Goal: Navigation & Orientation: Find specific page/section

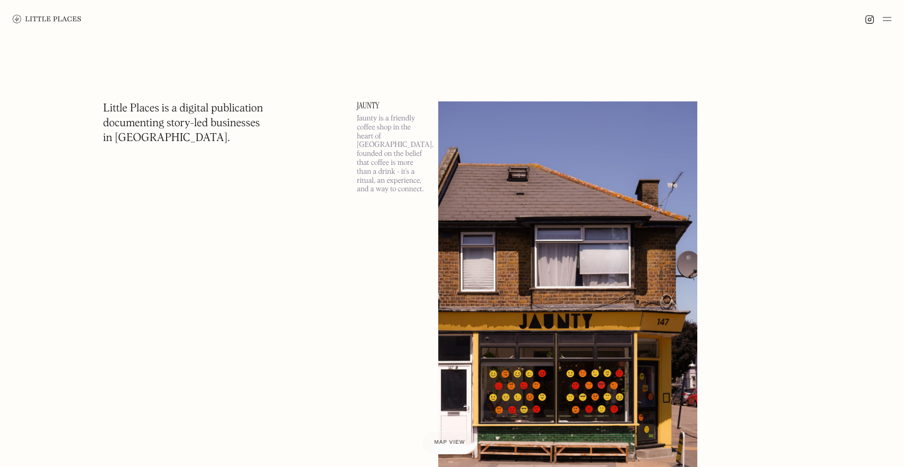
click at [888, 19] on img at bounding box center [887, 19] width 8 height 13
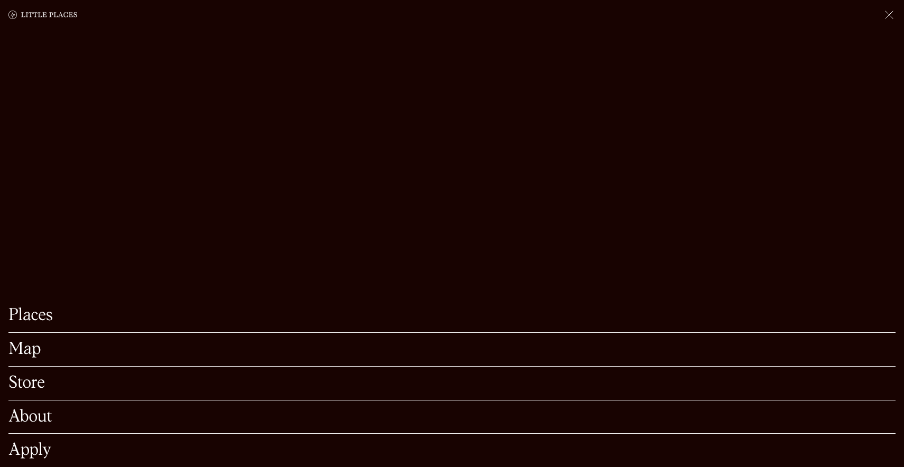
click at [33, 343] on link "Map" at bounding box center [451, 350] width 887 height 16
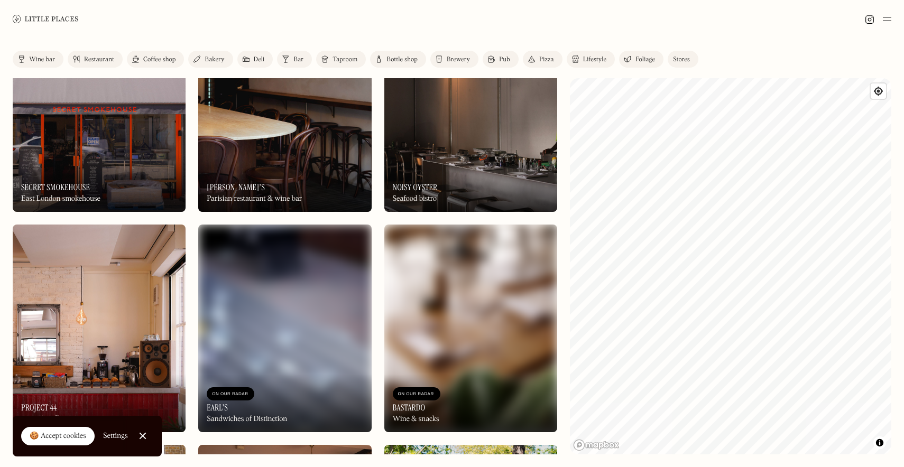
scroll to position [1341, 0]
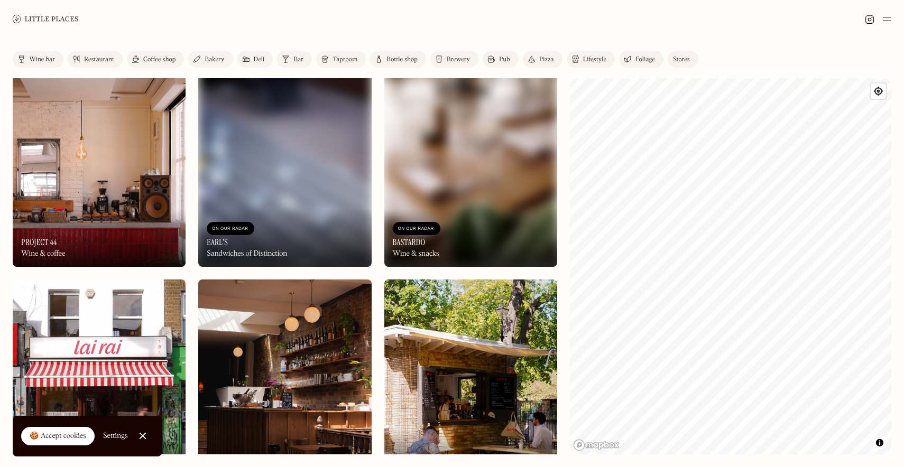
click at [890, 22] on img at bounding box center [887, 19] width 8 height 13
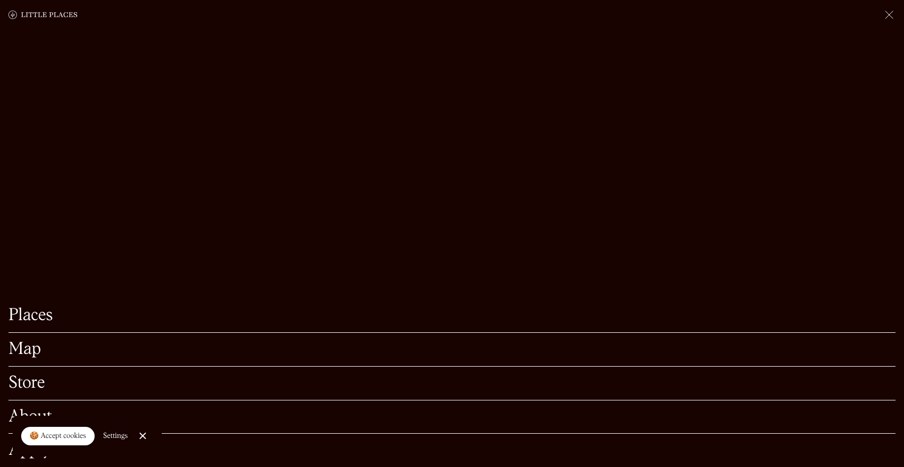
click at [35, 314] on link "Places" at bounding box center [451, 316] width 887 height 16
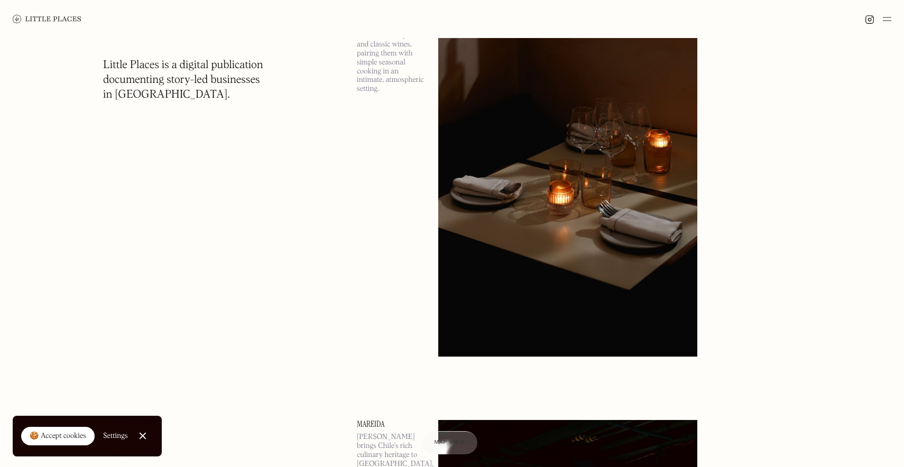
scroll to position [619, 0]
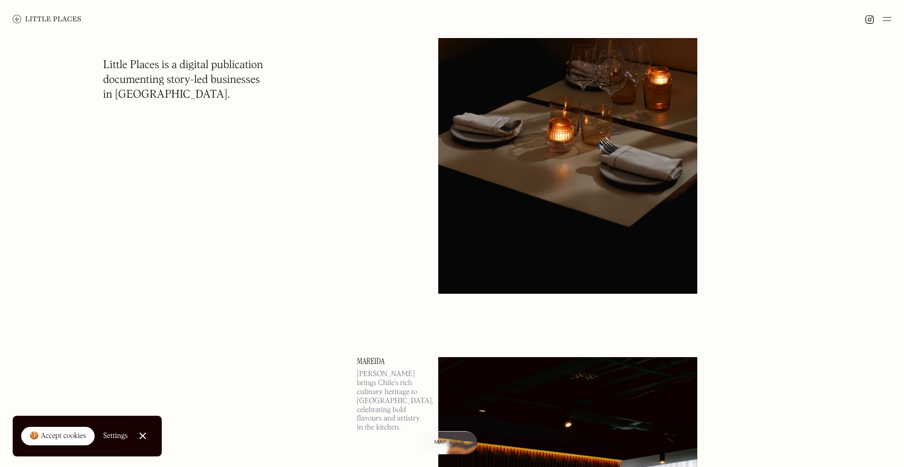
click at [890, 21] on img at bounding box center [887, 19] width 8 height 13
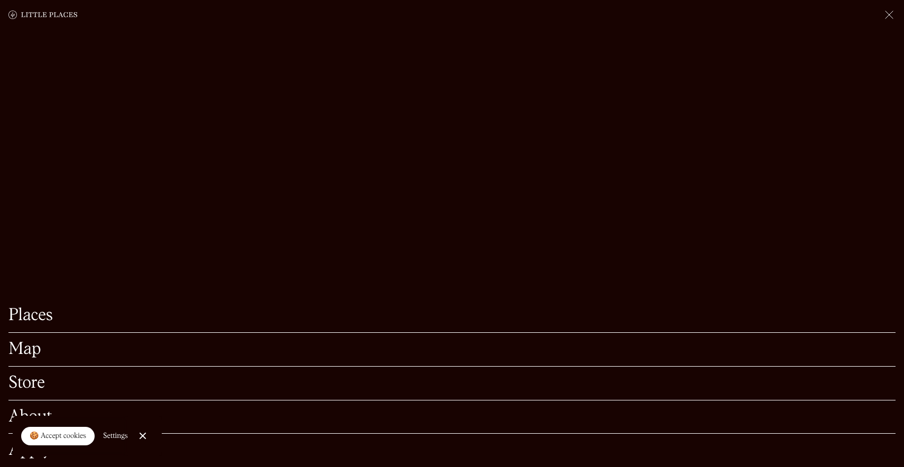
click at [25, 410] on link "About" at bounding box center [451, 417] width 887 height 16
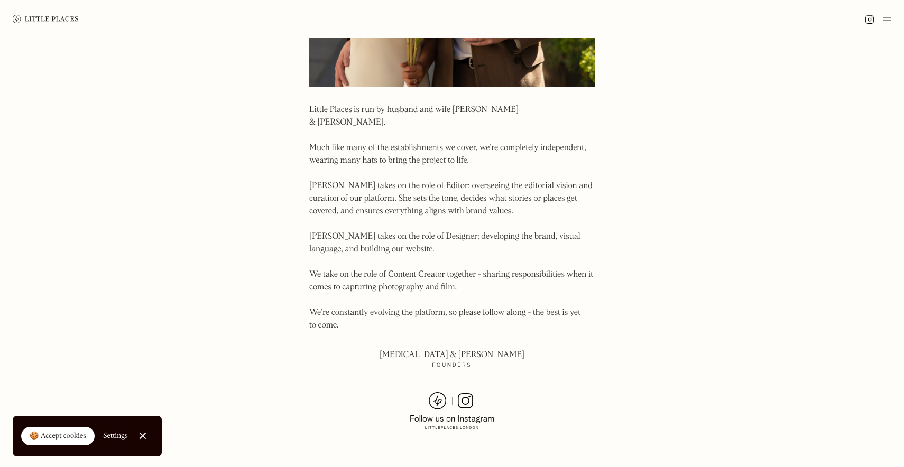
scroll to position [704, 0]
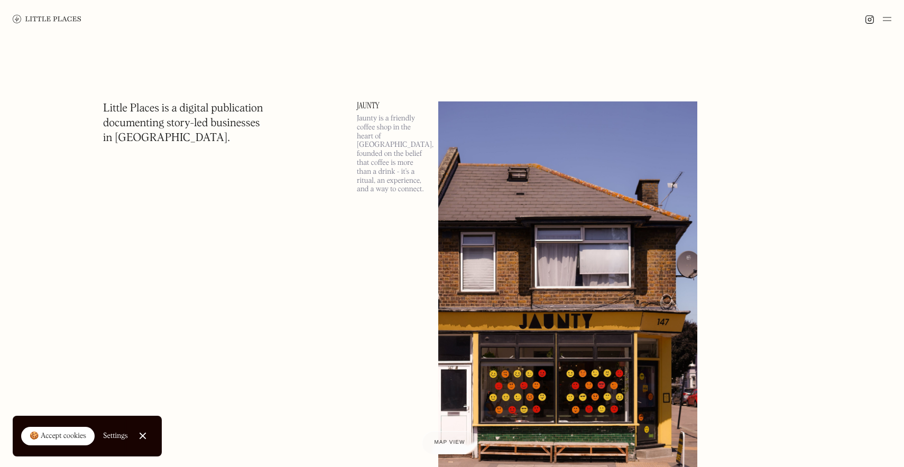
click at [886, 19] on img at bounding box center [887, 19] width 8 height 13
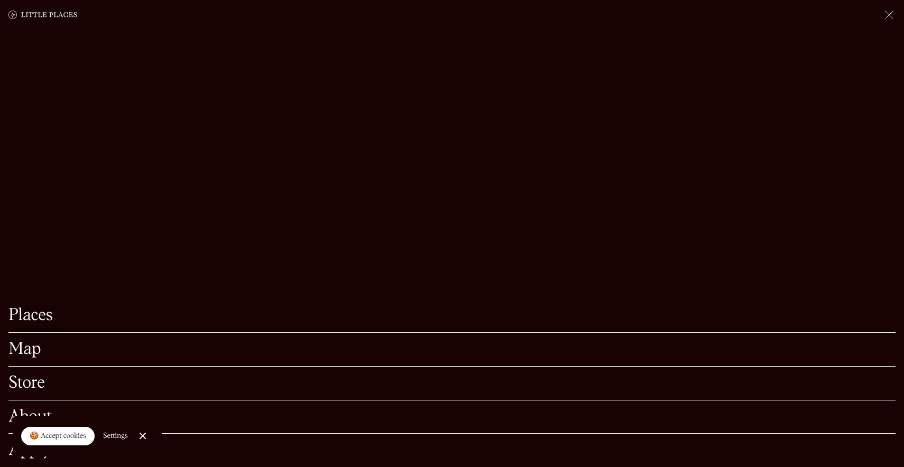
scroll to position [195, 0]
click at [58, 429] on link "🍪 Accept cookies" at bounding box center [57, 436] width 73 height 19
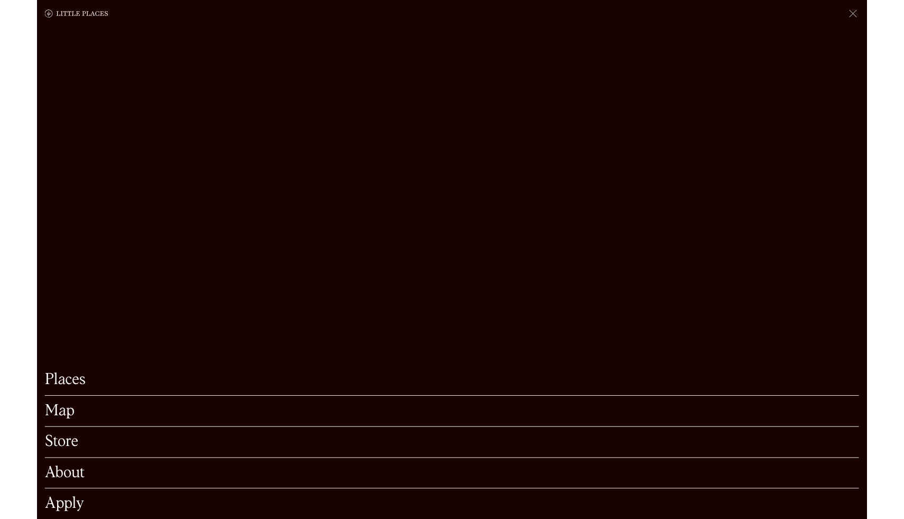
scroll to position [594, 0]
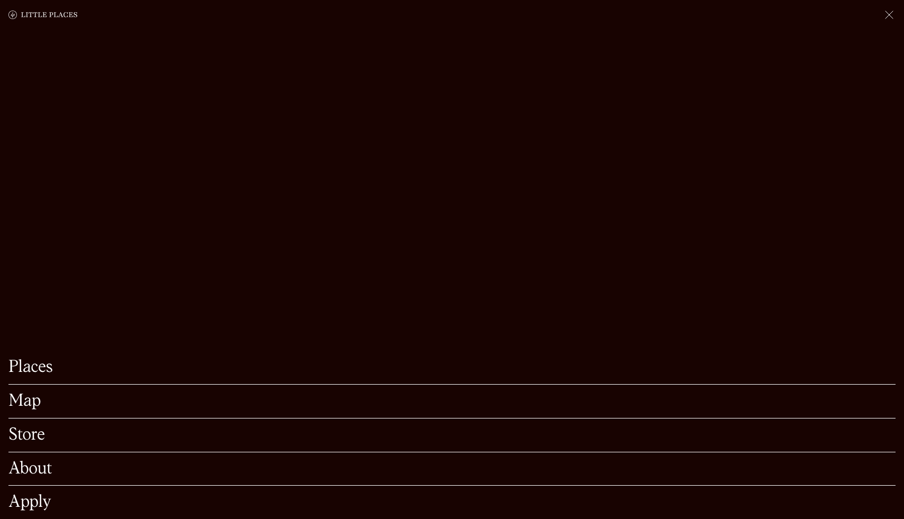
click at [33, 395] on link "Map" at bounding box center [451, 401] width 887 height 16
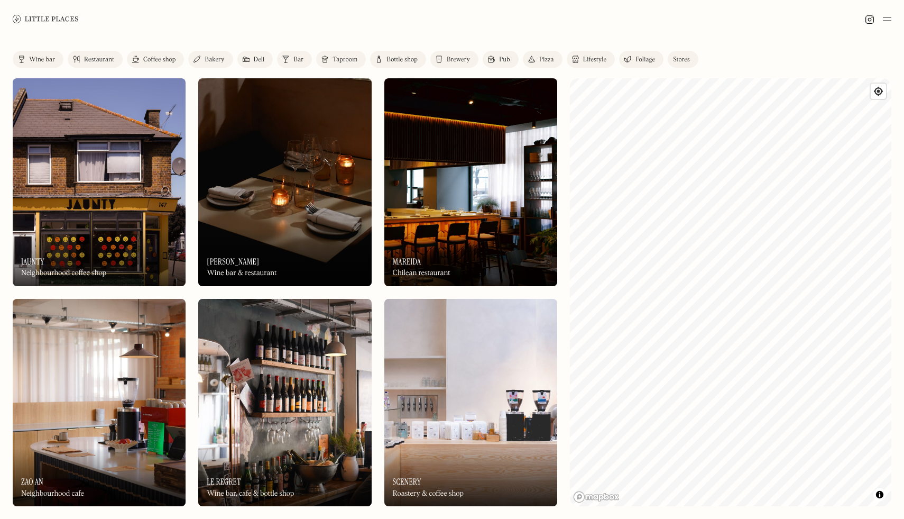
click at [891, 19] on img at bounding box center [887, 19] width 8 height 13
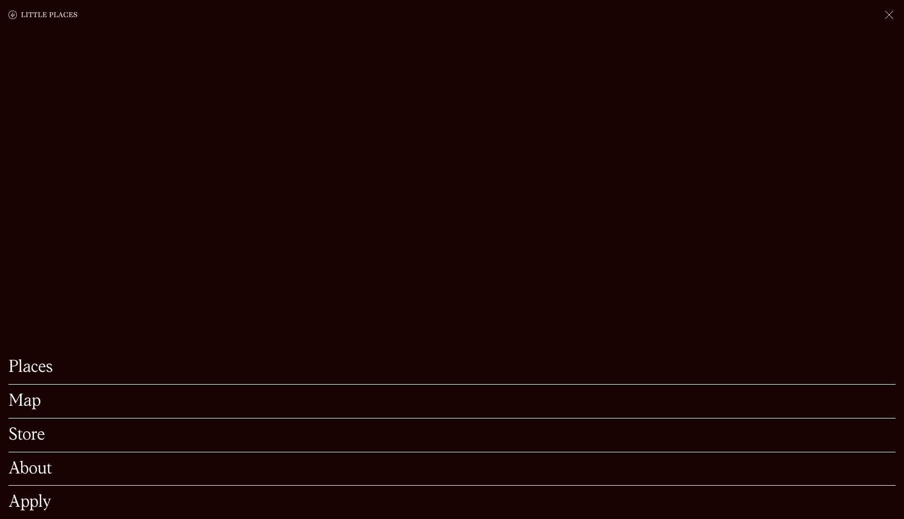
click at [30, 405] on link "Map" at bounding box center [451, 401] width 887 height 16
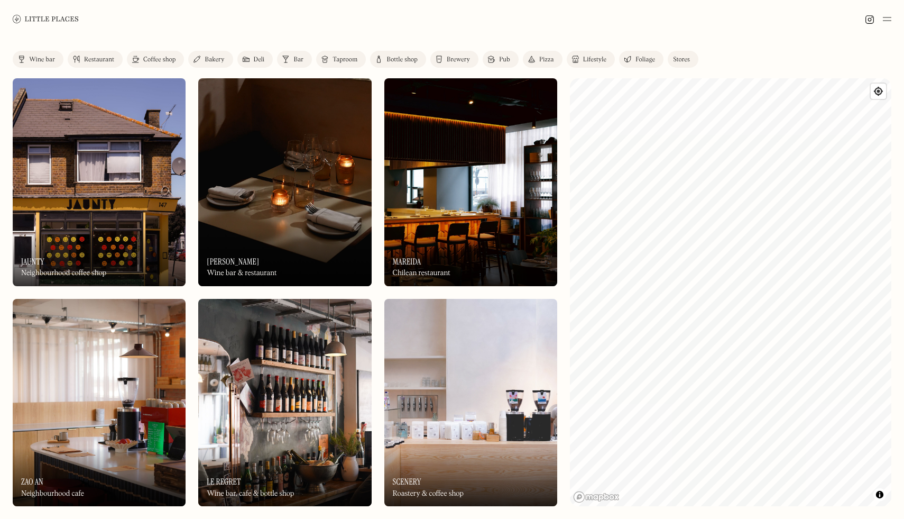
click at [893, 11] on div at bounding box center [452, 19] width 904 height 38
click at [891, 17] on div at bounding box center [452, 19] width 904 height 38
click at [887, 18] on img at bounding box center [887, 19] width 8 height 13
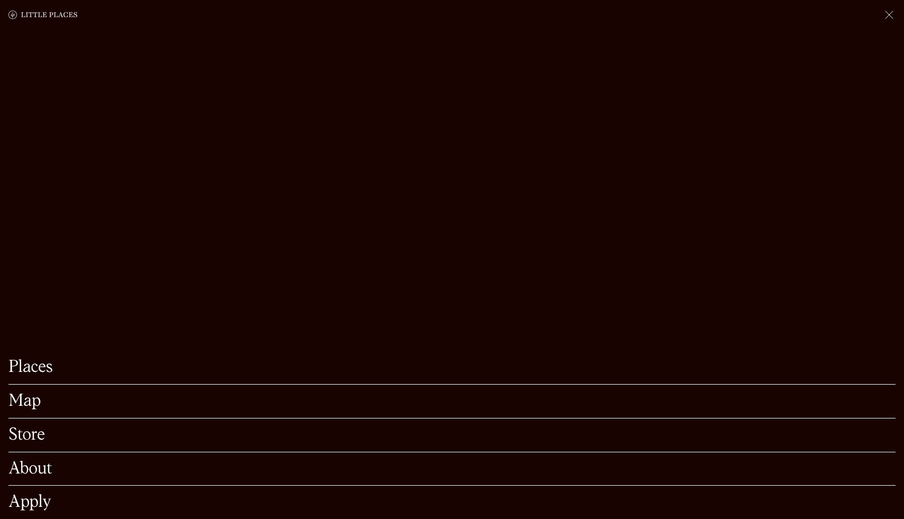
click at [25, 372] on link "Places" at bounding box center [451, 367] width 887 height 16
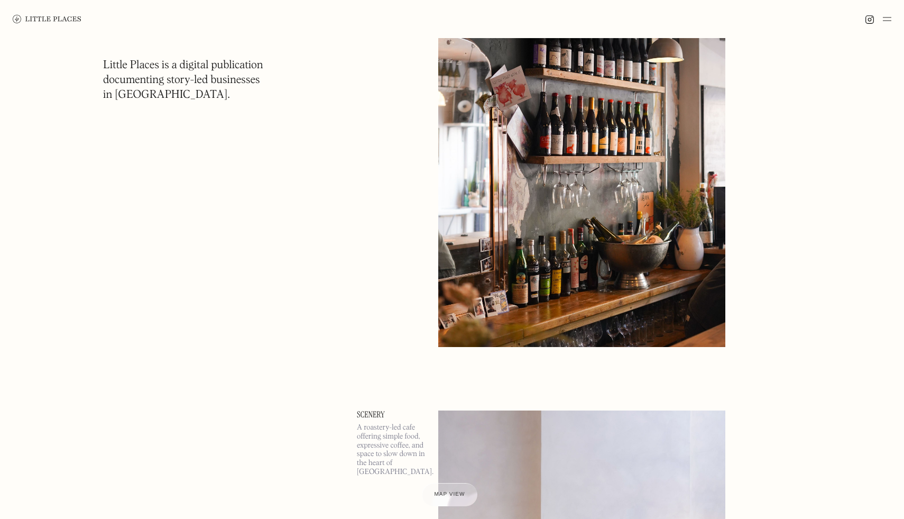
scroll to position [2088, 0]
